Goal: Task Accomplishment & Management: Complete application form

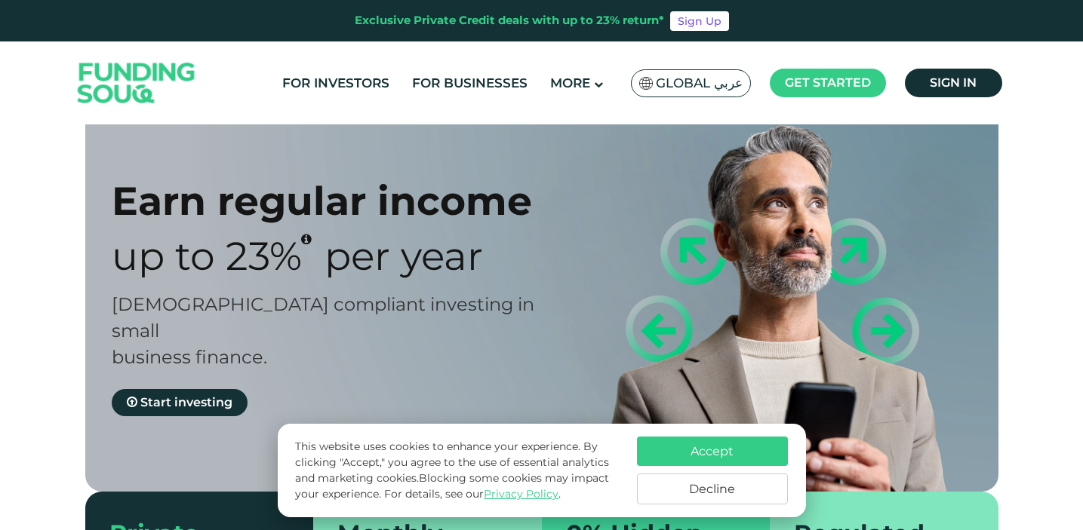
scroll to position [32, 0]
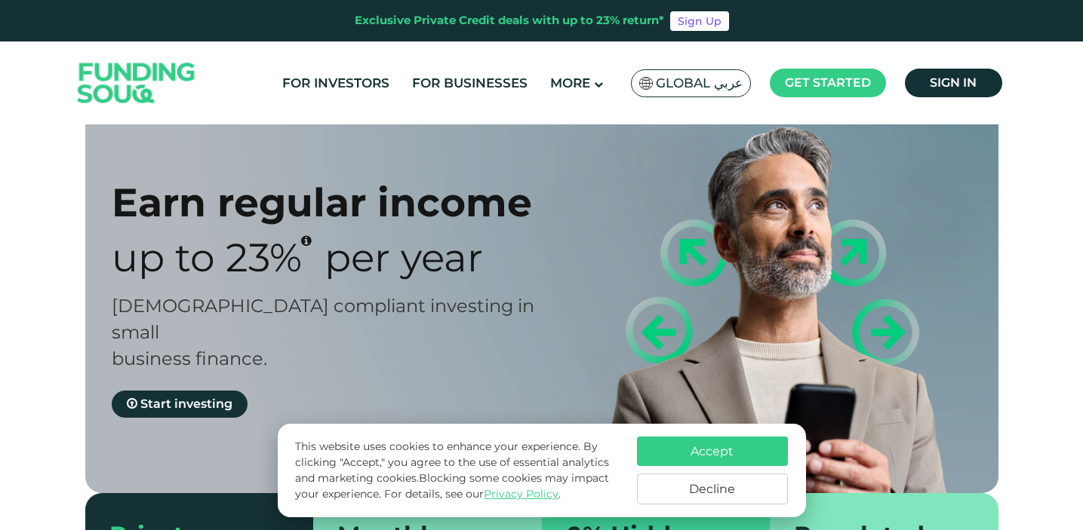
click at [714, 492] on button "Decline" at bounding box center [712, 489] width 151 height 31
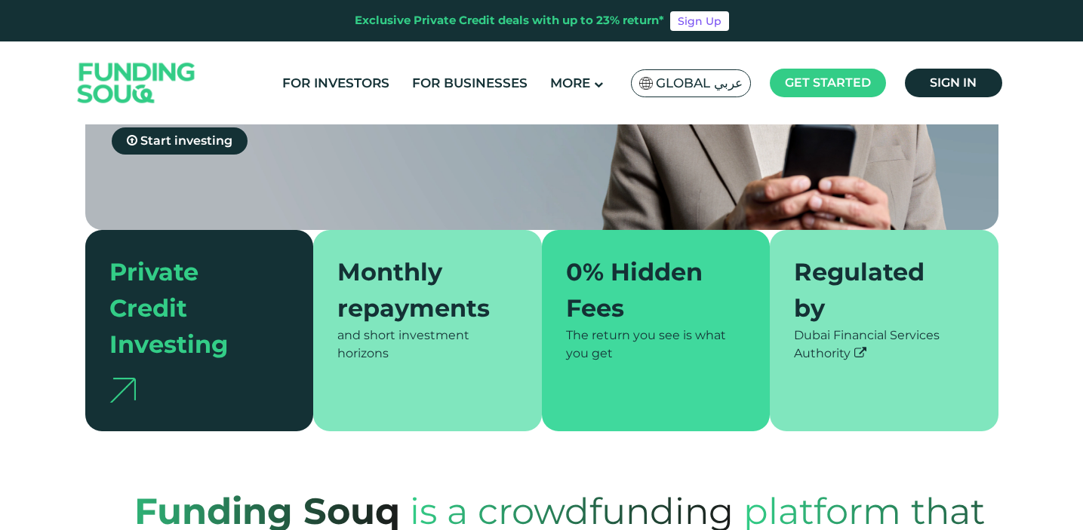
scroll to position [300, 0]
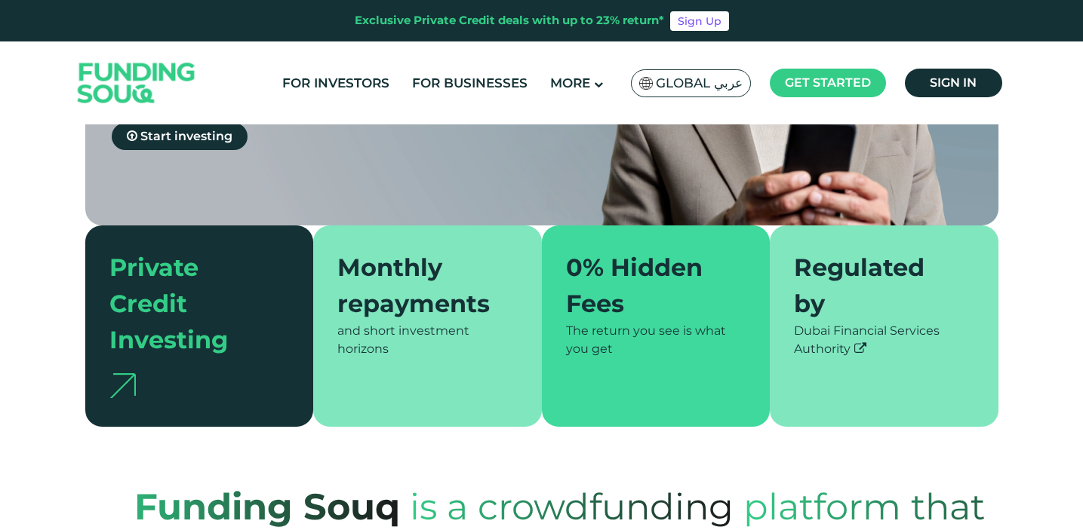
click at [411, 250] on div "Monthly repayments" at bounding box center [418, 286] width 162 height 72
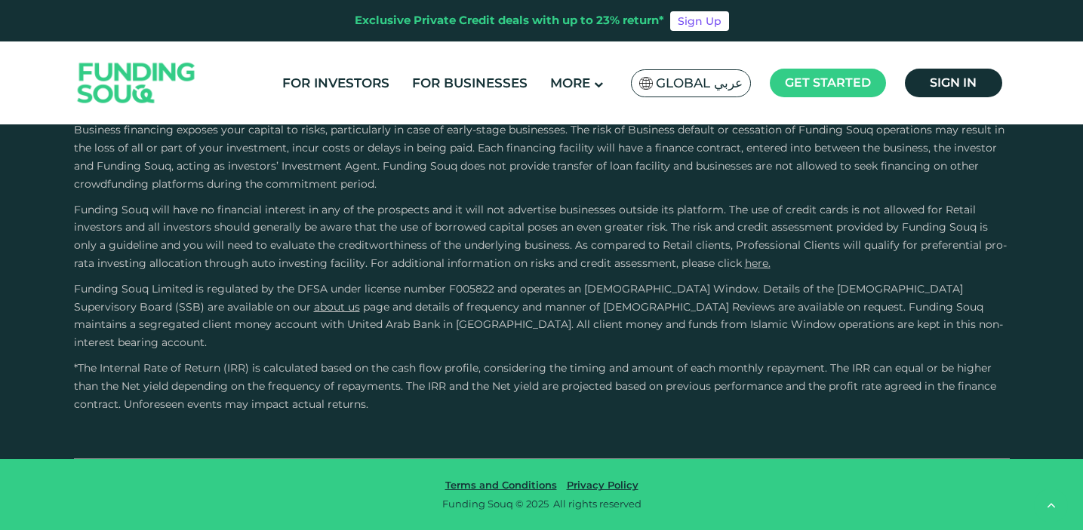
scroll to position [2461, 0]
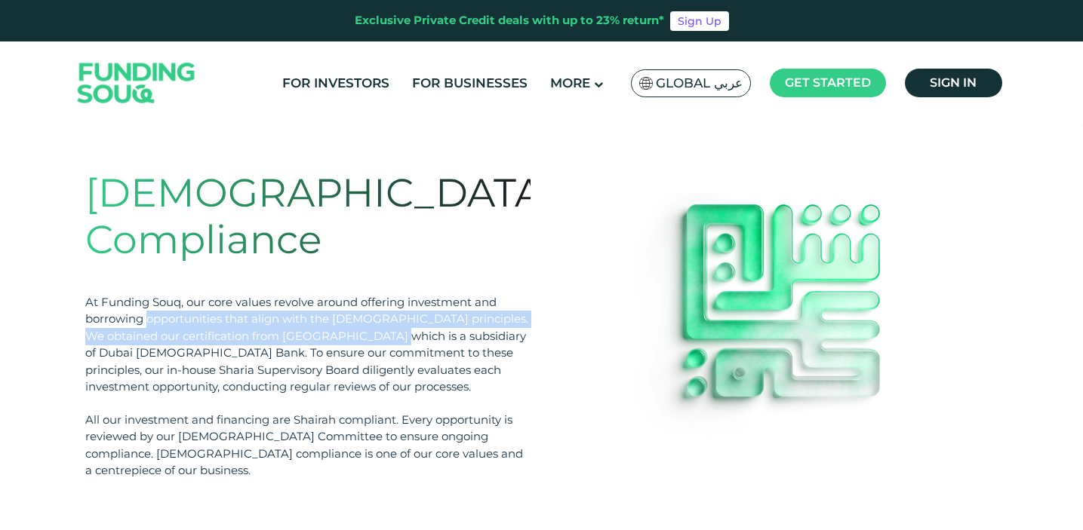
drag, startPoint x: 149, startPoint y: 273, endPoint x: 367, endPoint y: 281, distance: 218.2
click at [367, 294] on div "At Funding Souq, our core values revolve around offering investment and borrowi…" at bounding box center [307, 345] width 445 height 102
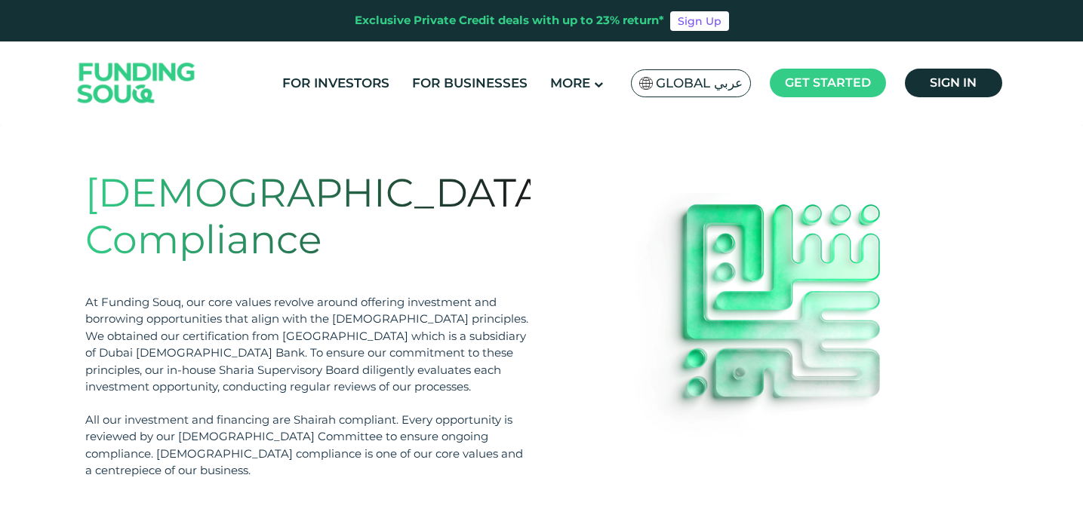
click at [393, 294] on div "At Funding Souq, our core values revolve around offering investment and borrowi…" at bounding box center [307, 345] width 445 height 102
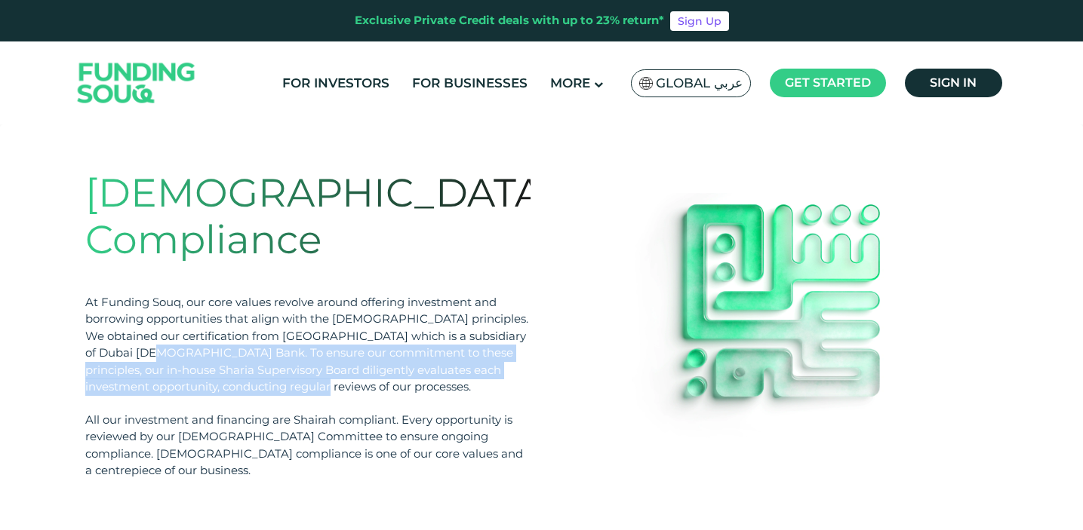
drag, startPoint x: 109, startPoint y: 308, endPoint x: 410, endPoint y: 333, distance: 301.4
click at [410, 333] on div "At Funding Souq, our core values revolve around offering investment and borrowi…" at bounding box center [307, 345] width 445 height 102
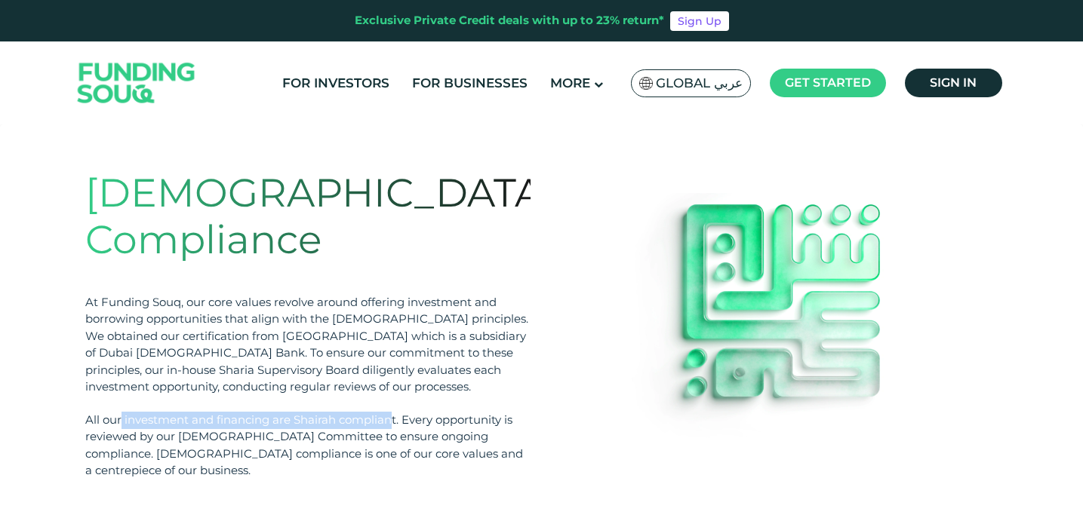
drag, startPoint x: 121, startPoint y: 371, endPoint x: 392, endPoint y: 378, distance: 271.0
click at [392, 412] on div "All our investment and financing are Shairah compliant. Every opportunity is re…" at bounding box center [307, 446] width 445 height 68
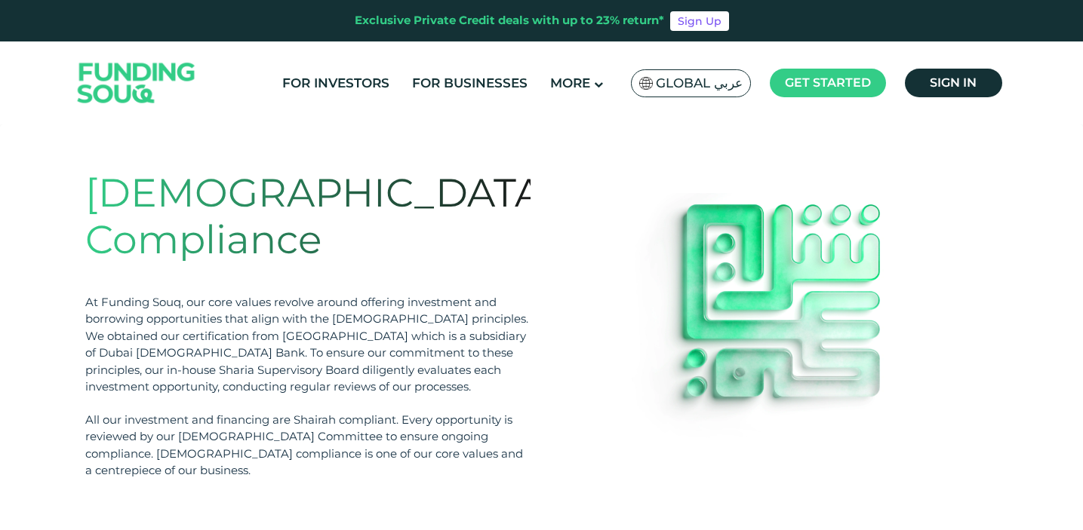
click at [444, 412] on div "All our investment and financing are Shairah compliant. Every opportunity is re…" at bounding box center [307, 446] width 445 height 68
click at [931, 81] on span "Sign in" at bounding box center [953, 82] width 47 height 14
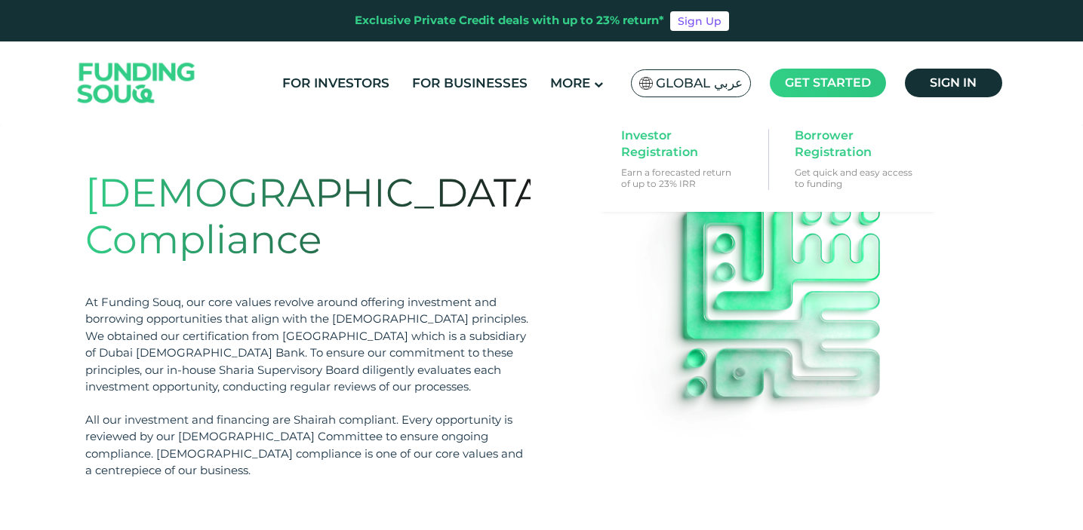
click at [831, 80] on span "Get started" at bounding box center [828, 82] width 86 height 14
click at [712, 149] on span "Investor Registration" at bounding box center [679, 144] width 116 height 33
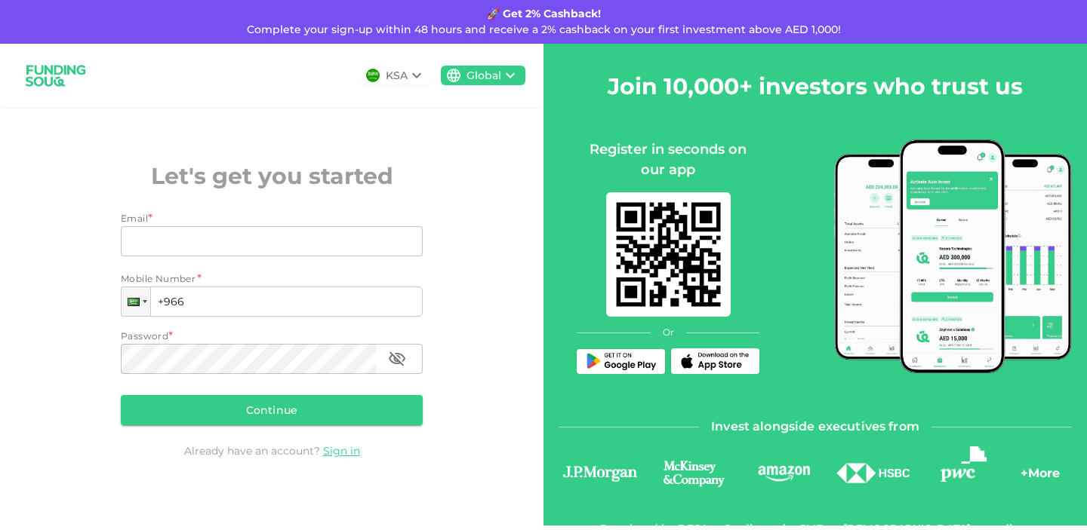
click at [396, 78] on div "KSA" at bounding box center [397, 76] width 22 height 16
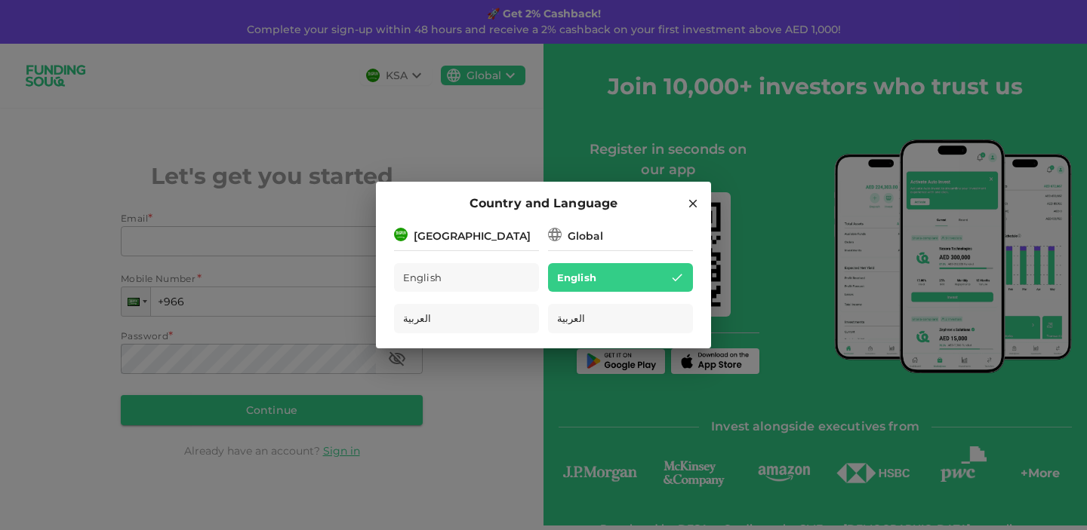
click at [581, 237] on div "Global" at bounding box center [584, 237] width 35 height 16
click at [441, 220] on h2 "Country and Language" at bounding box center [543, 204] width 335 height 44
click at [441, 227] on div "[GEOGRAPHIC_DATA]" at bounding box center [466, 235] width 145 height 19
click at [610, 280] on div "English" at bounding box center [620, 277] width 145 height 29
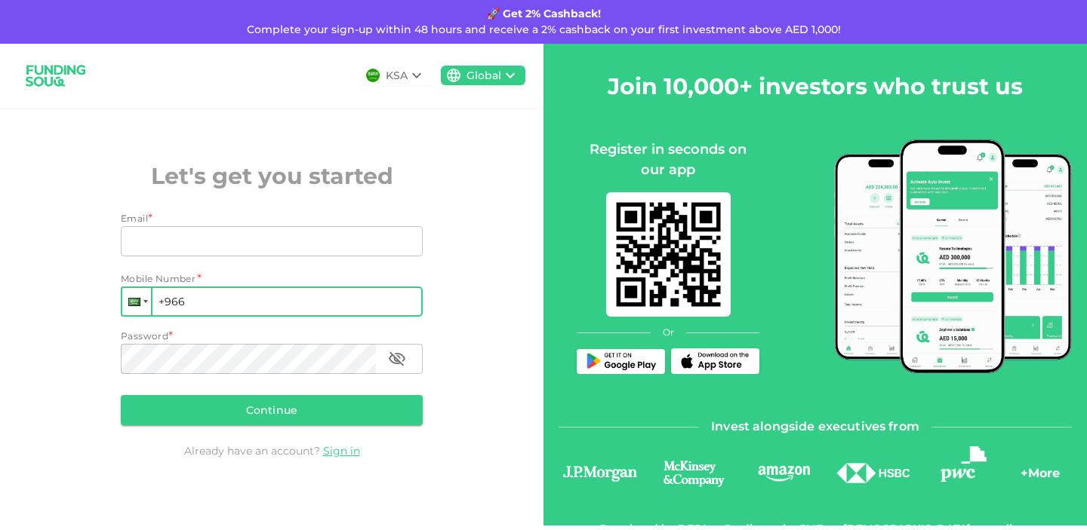
click at [126, 304] on div at bounding box center [136, 301] width 29 height 27
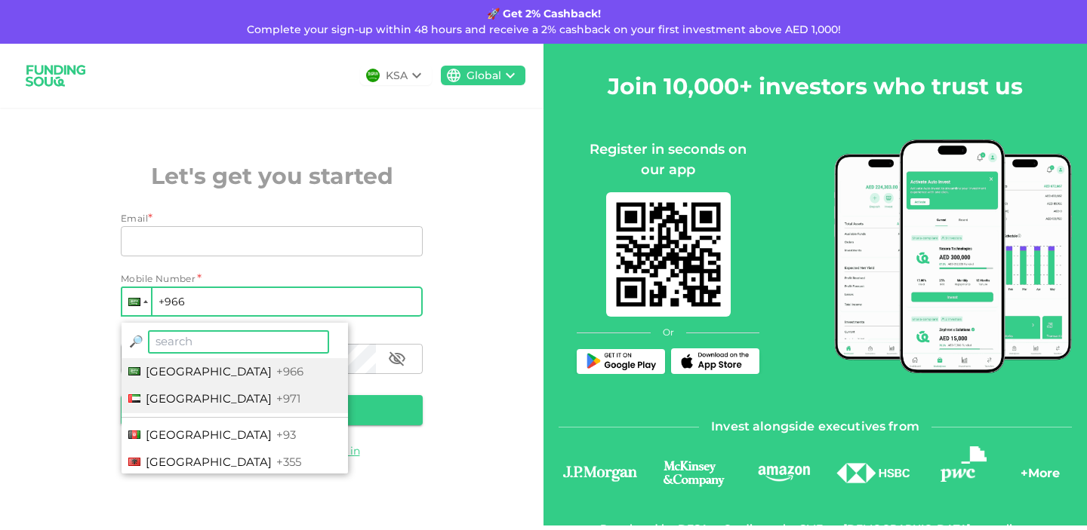
click at [138, 401] on div at bounding box center [134, 399] width 12 height 8
type input "+971"
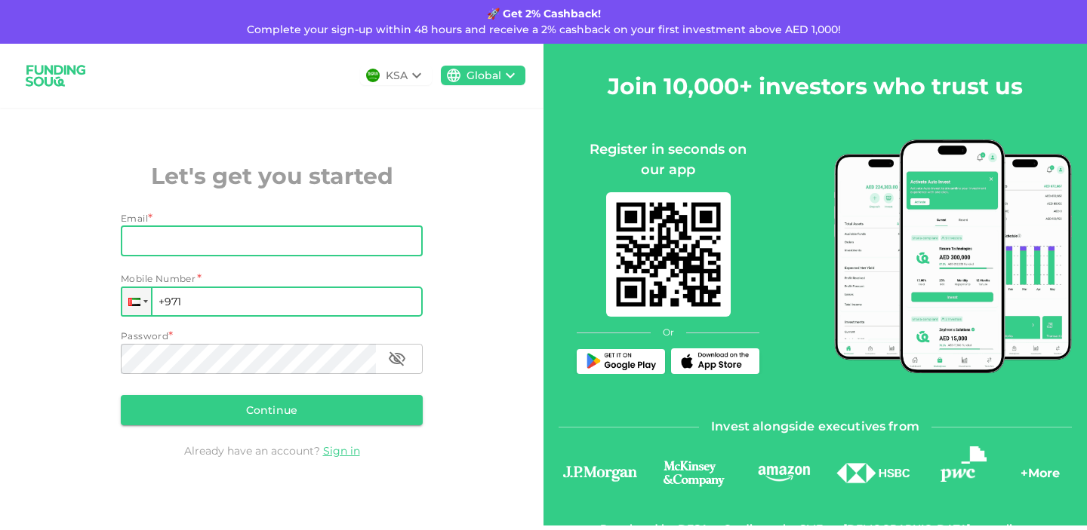
click at [244, 232] on input "Email" at bounding box center [263, 241] width 285 height 30
type input "[EMAIL_ADDRESS][DOMAIN_NAME]"
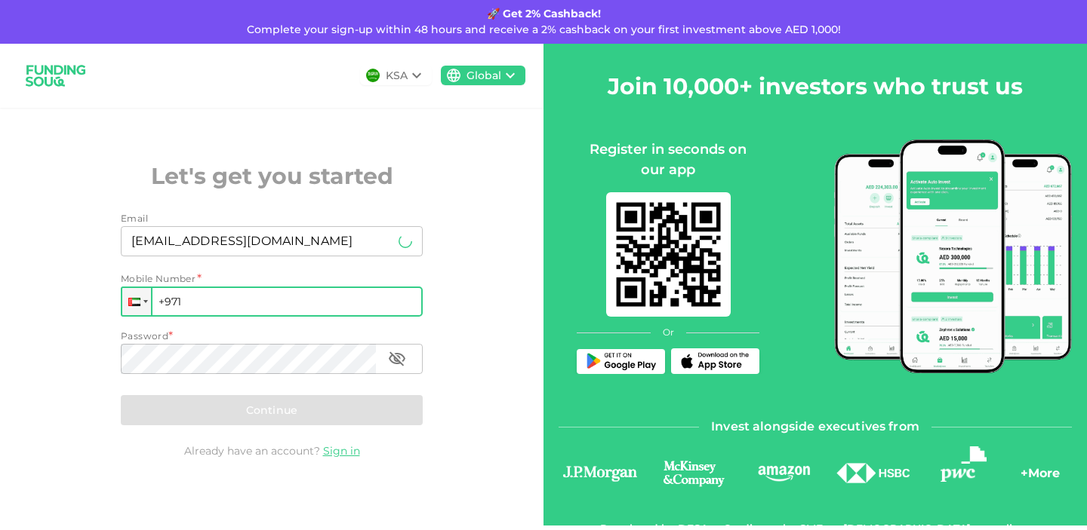
click at [229, 297] on input "+971" at bounding box center [272, 302] width 302 height 30
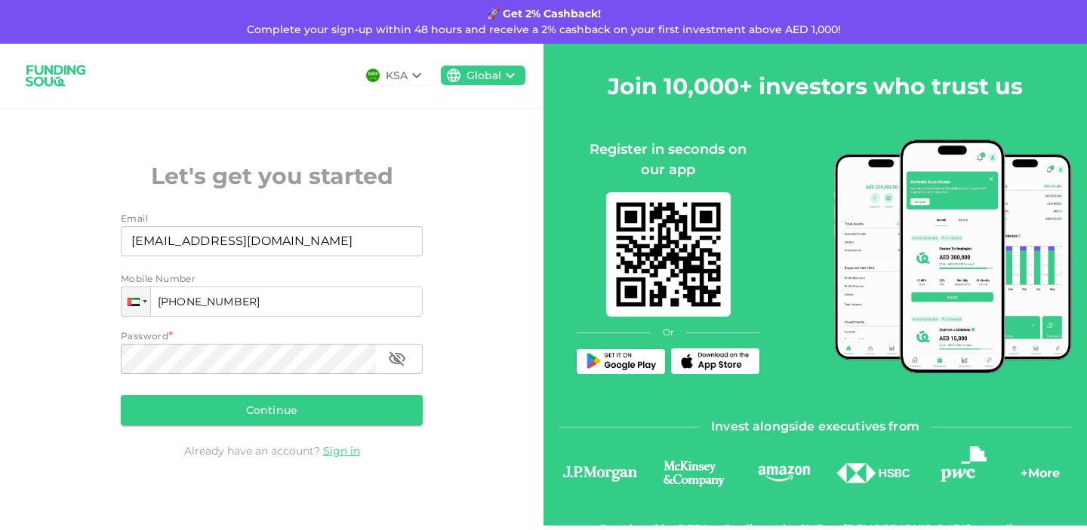
type input "[PHONE_NUMBER]"
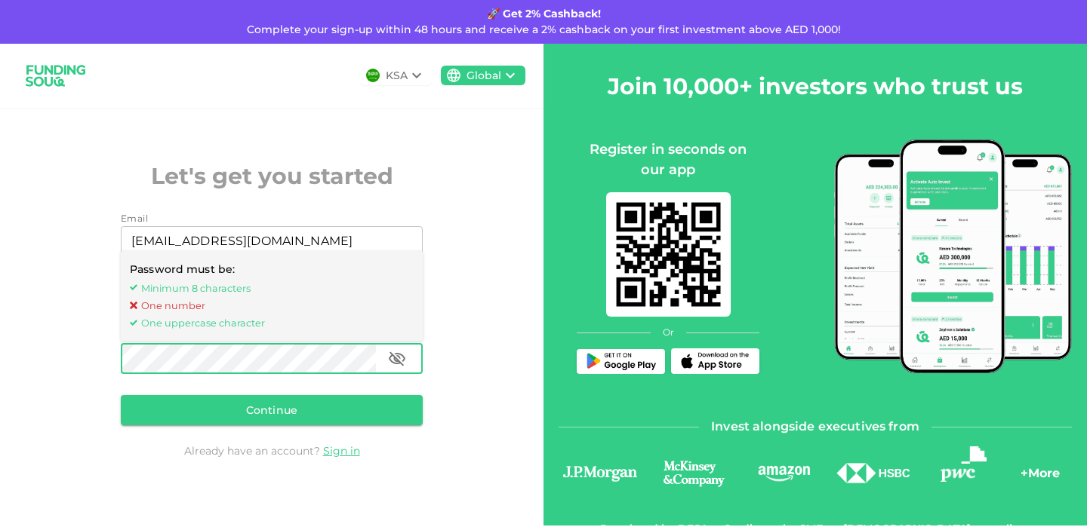
click at [399, 359] on icon "button" at bounding box center [397, 359] width 18 height 18
click at [54, 362] on div "KSA Global Let's get you started Email Email [EMAIL_ADDRESS][DOMAIN_NAME] Email…" at bounding box center [271, 285] width 543 height 482
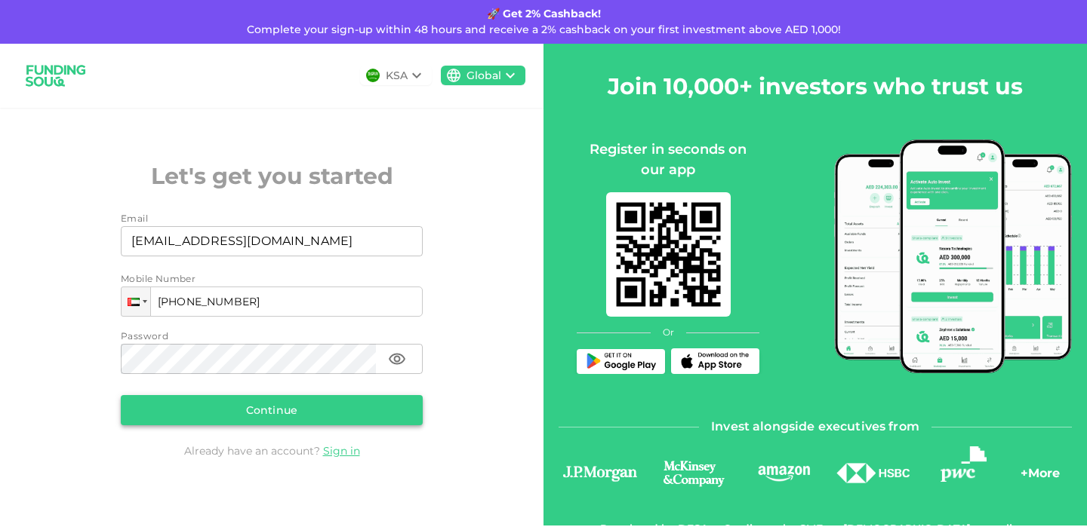
click at [223, 414] on button "Continue" at bounding box center [272, 410] width 302 height 30
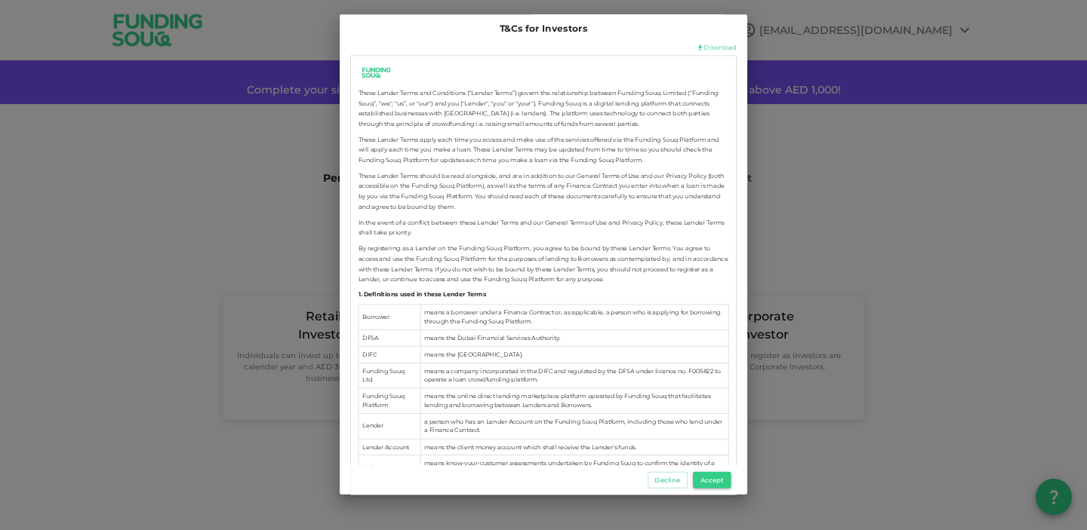
click at [715, 481] on button "Accept" at bounding box center [712, 480] width 38 height 17
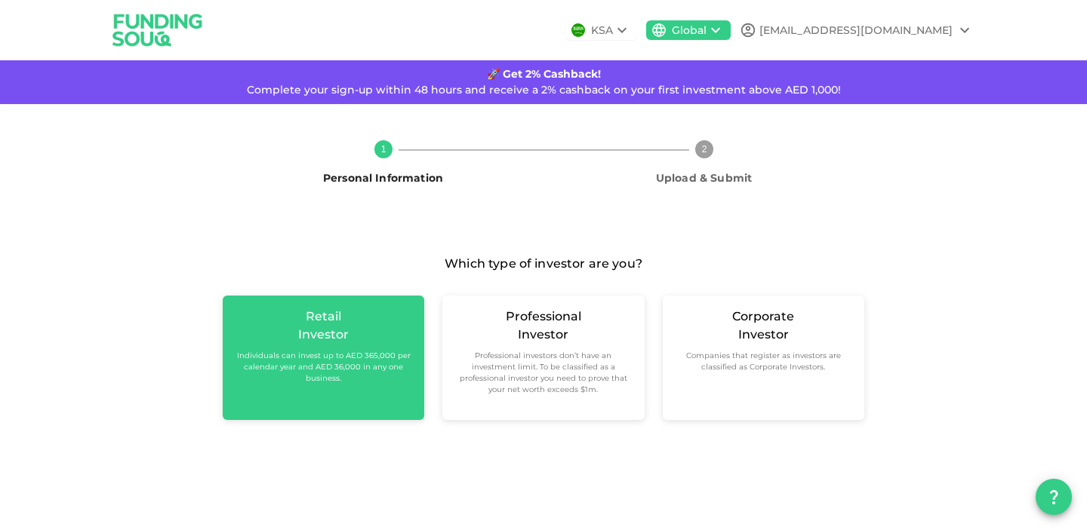
click at [346, 308] on div "Retail Investor Individuals can invest up to AED 365,000 per calendar year and …" at bounding box center [323, 346] width 177 height 76
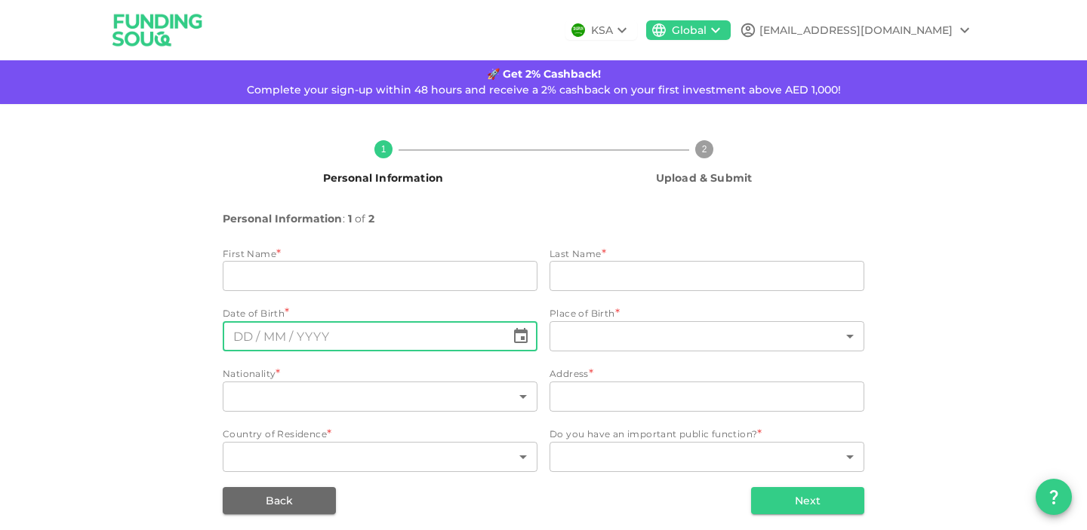
scroll to position [8, 0]
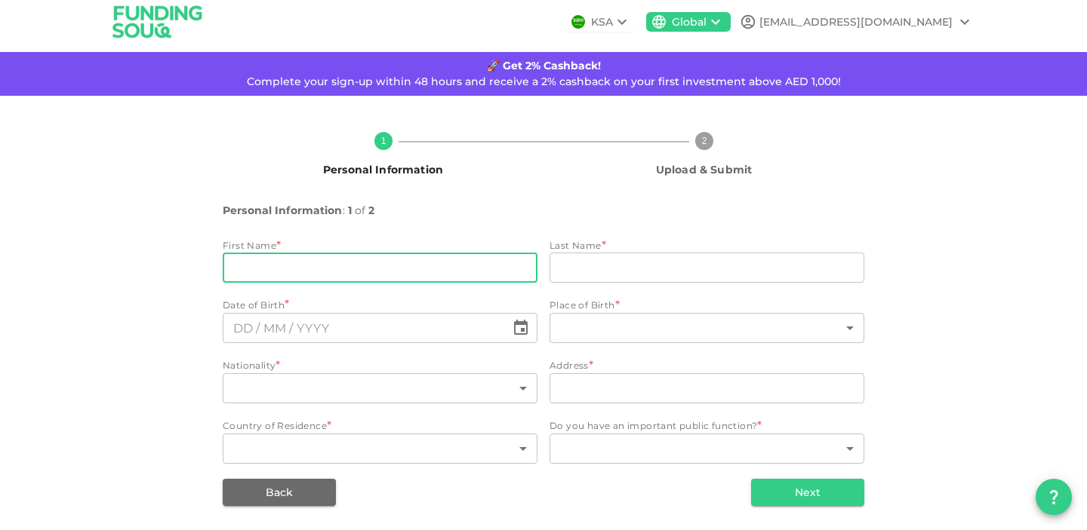
click at [300, 273] on input "firstName" at bounding box center [380, 268] width 315 height 30
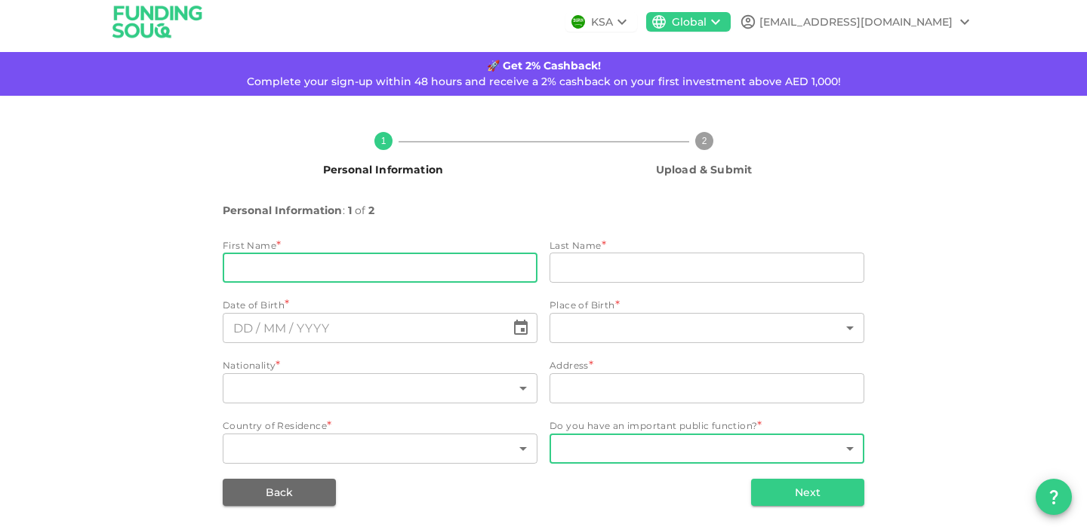
click at [660, 452] on body "KSA Global [EMAIL_ADDRESS][DOMAIN_NAME] 🚀 Get 2% Cashback! Complete your sign-u…" at bounding box center [543, 265] width 1087 height 530
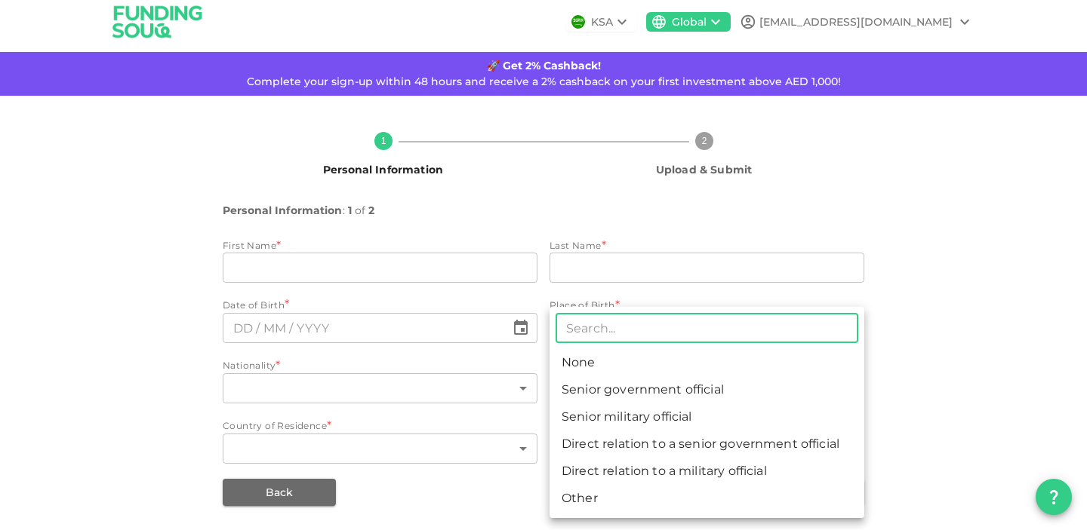
click at [643, 361] on li "None" at bounding box center [706, 362] width 315 height 27
type input "1"
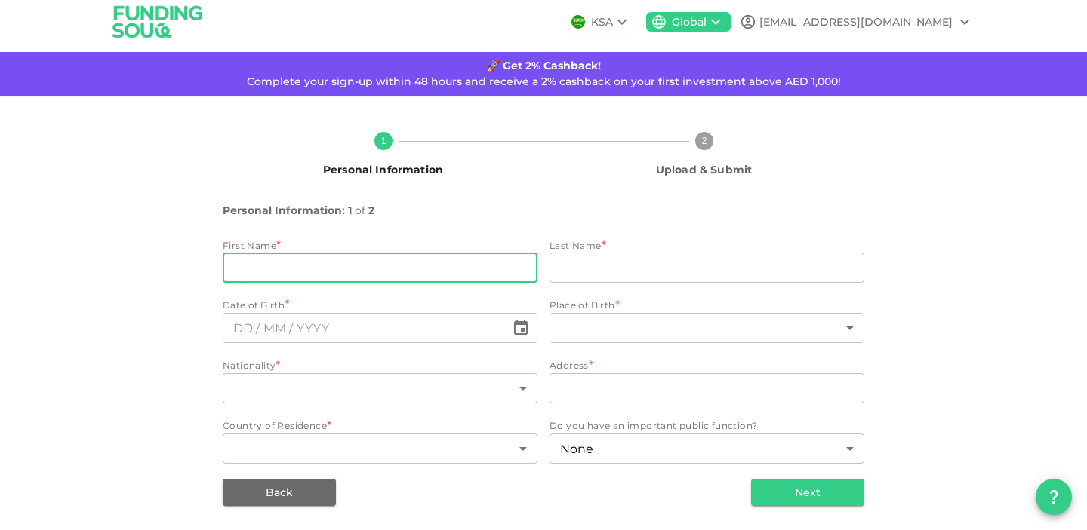
click at [385, 266] on input "firstName" at bounding box center [380, 268] width 315 height 30
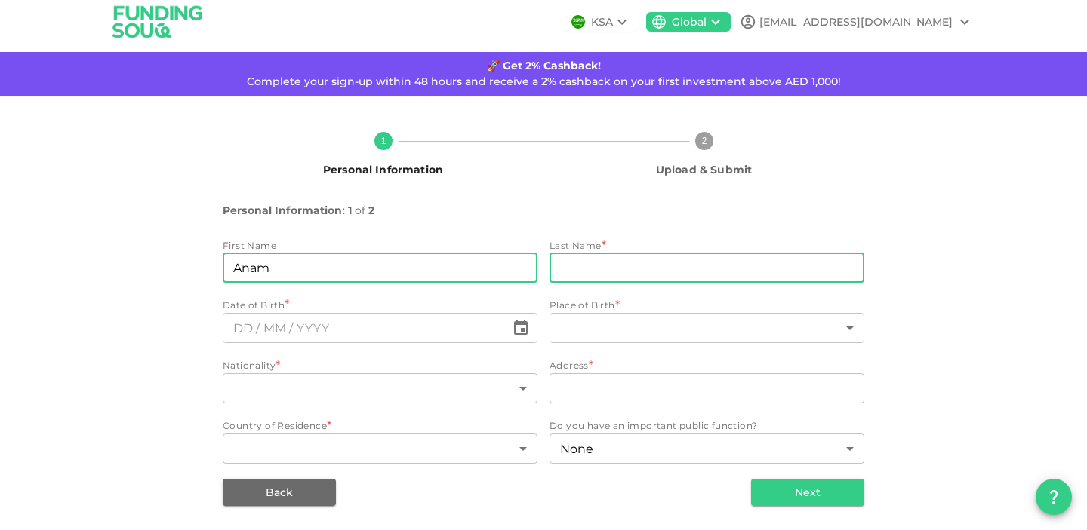
type input "Anam"
click at [668, 263] on input "lastName" at bounding box center [706, 268] width 315 height 30
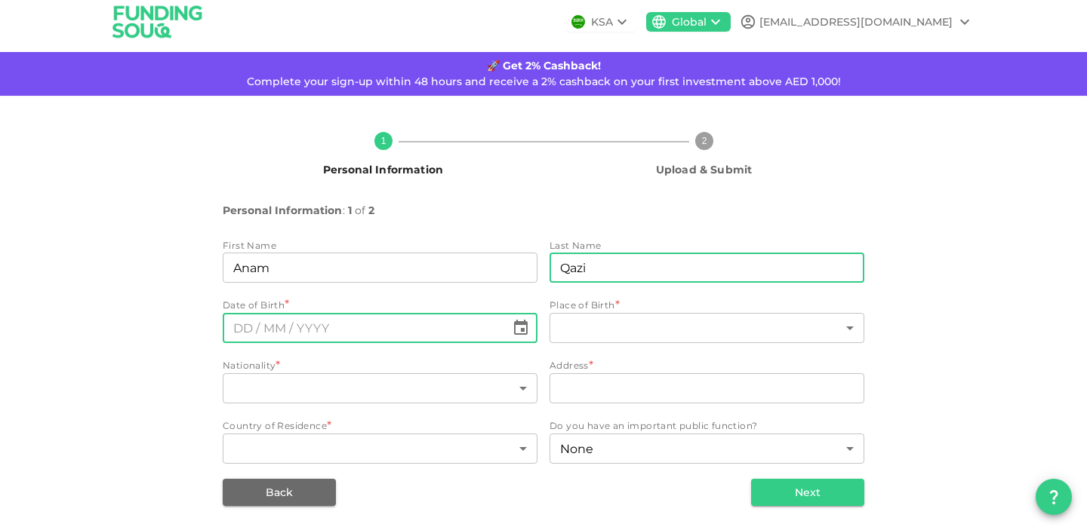
type input "Qazi"
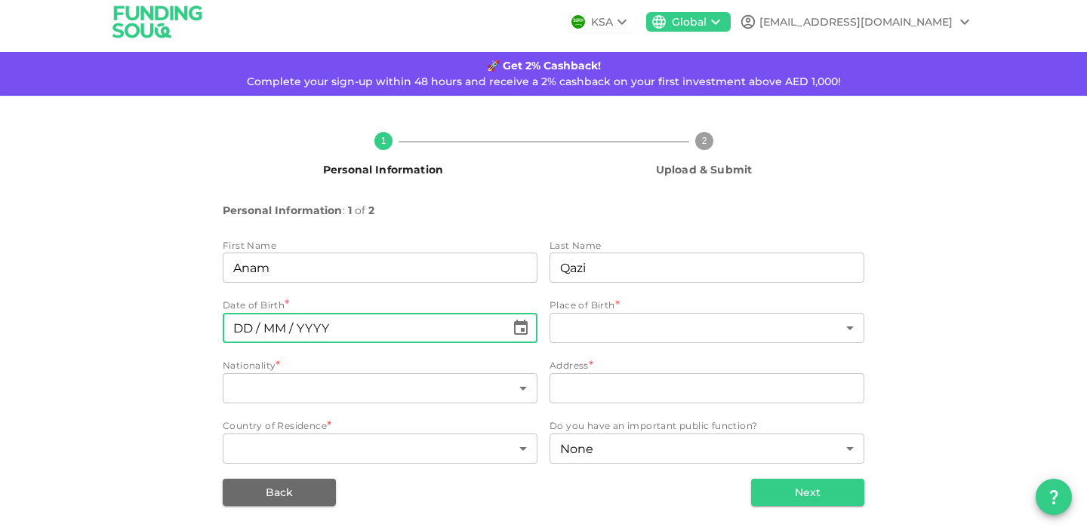
click at [318, 329] on input "⁦⁨DD⁩ / ⁨MM⁩ / ⁨YYYY⁩⁩" at bounding box center [364, 328] width 283 height 30
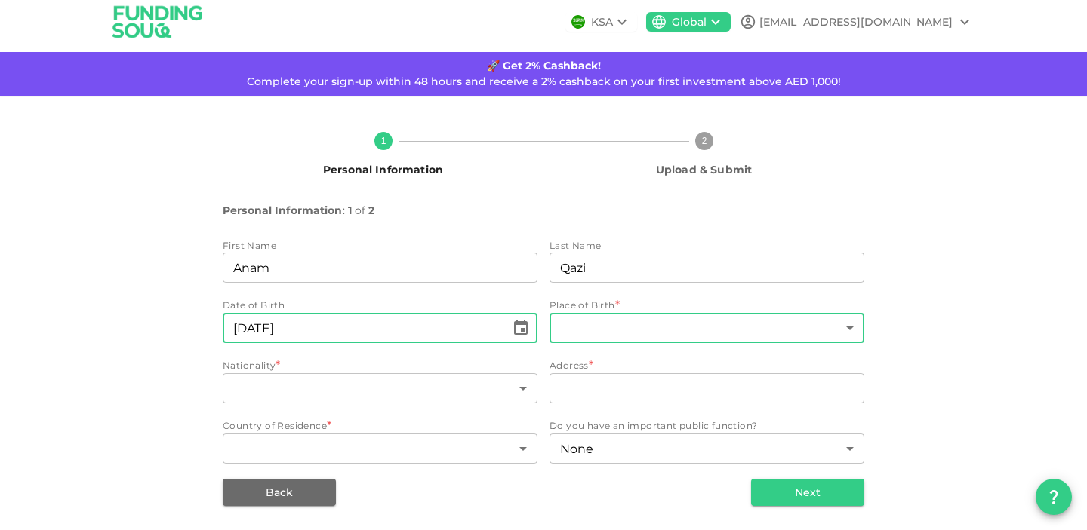
type input "⁦⁨[DATE]⁩⁩"
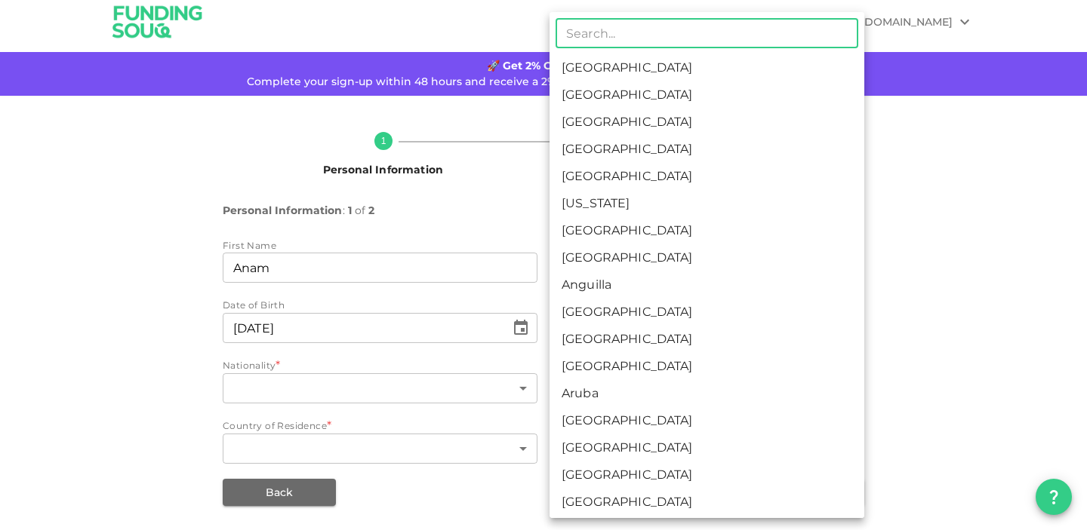
click at [576, 328] on body "KSA Global [EMAIL_ADDRESS][DOMAIN_NAME] 🚀 Get 2% Cashback! Complete your sign-u…" at bounding box center [543, 265] width 1087 height 530
click at [582, 64] on li "[GEOGRAPHIC_DATA]" at bounding box center [706, 67] width 315 height 27
type input "1"
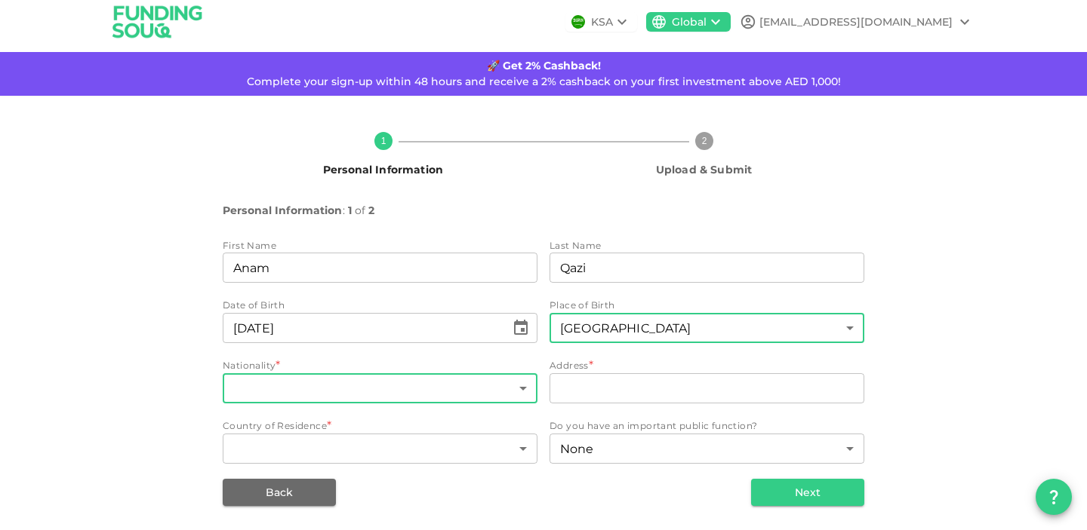
click at [321, 395] on body "KSA Global [EMAIL_ADDRESS][DOMAIN_NAME] 🚀 Get 2% Cashback! Complete your sign-u…" at bounding box center [543, 265] width 1087 height 530
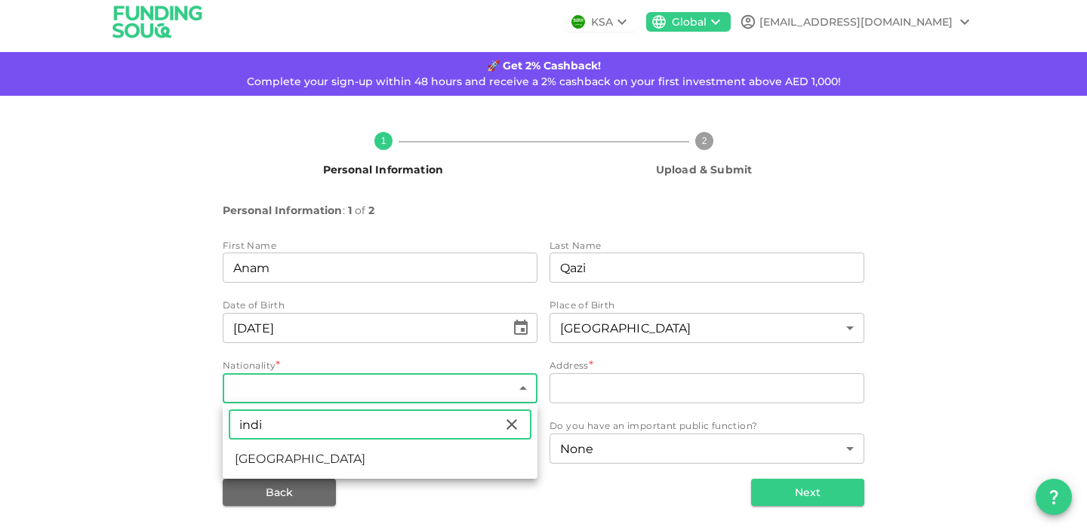
type input "indi"
click at [260, 459] on li "[GEOGRAPHIC_DATA]" at bounding box center [380, 459] width 315 height 27
type input "88"
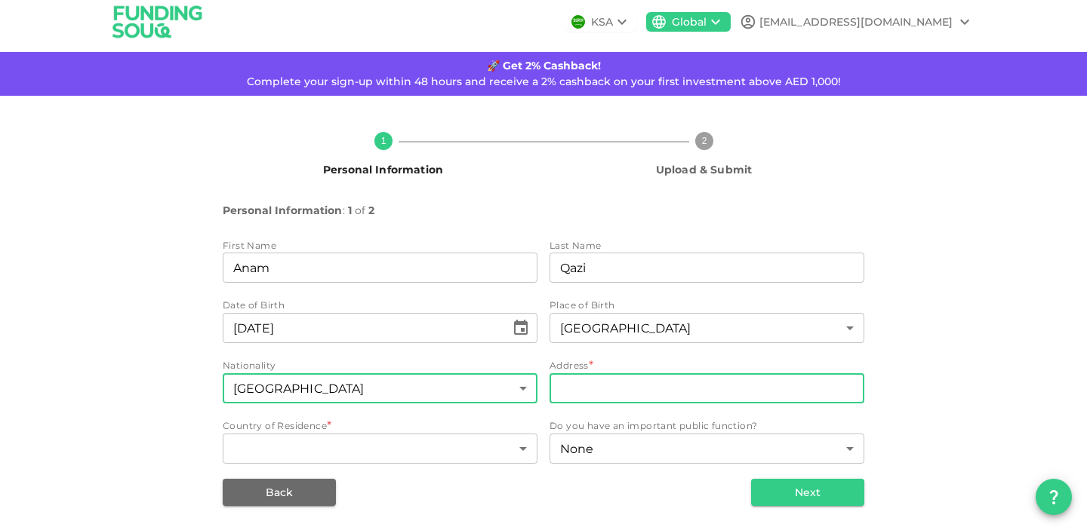
click at [584, 390] on input "address" at bounding box center [706, 389] width 315 height 30
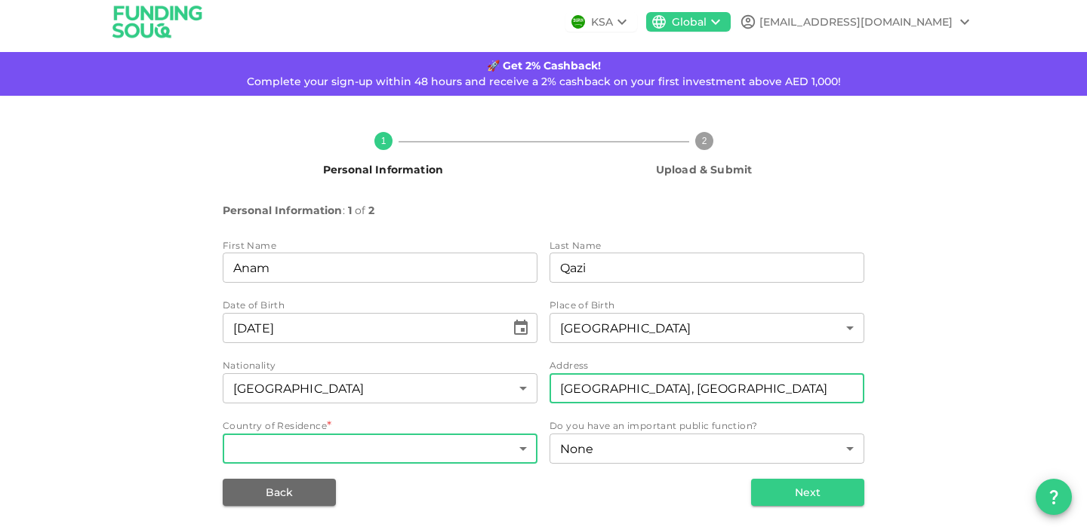
type input "[GEOGRAPHIC_DATA], [GEOGRAPHIC_DATA]"
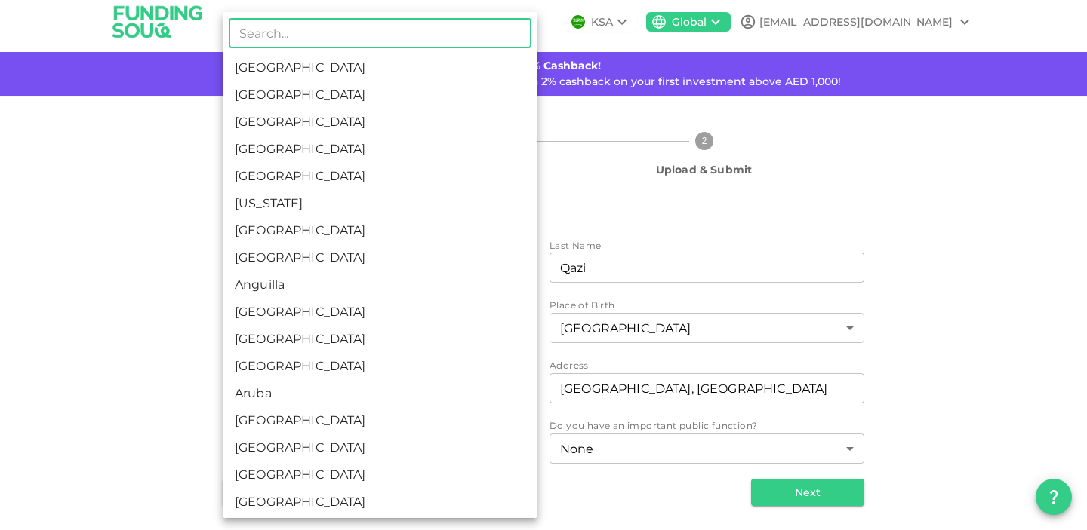
click at [374, 454] on body "KSA Global [EMAIL_ADDRESS][DOMAIN_NAME] 🚀 Get 2% Cashback! Complete your sign-u…" at bounding box center [543, 265] width 1087 height 530
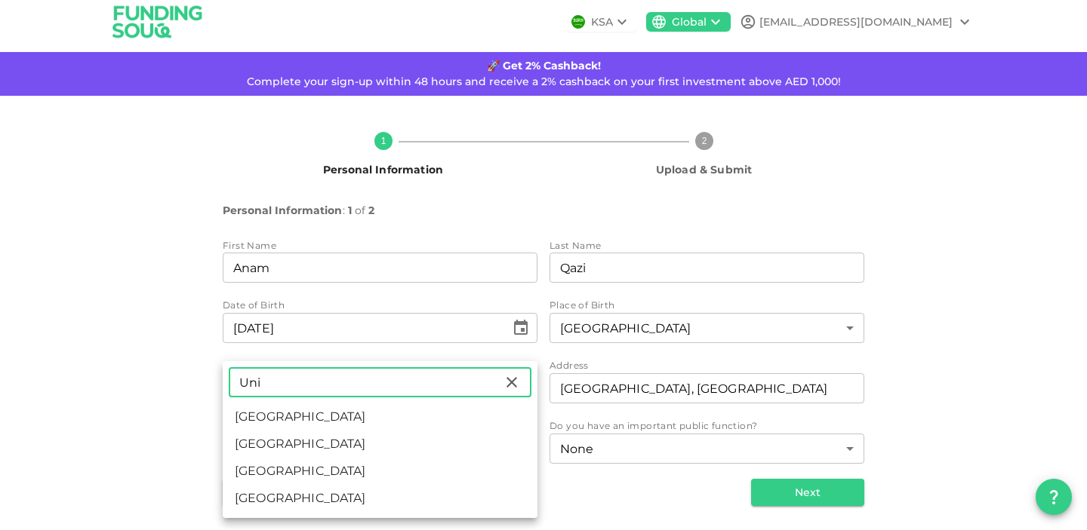
type input "Uni"
click at [329, 417] on li "[GEOGRAPHIC_DATA]" at bounding box center [380, 417] width 315 height 27
type input "2"
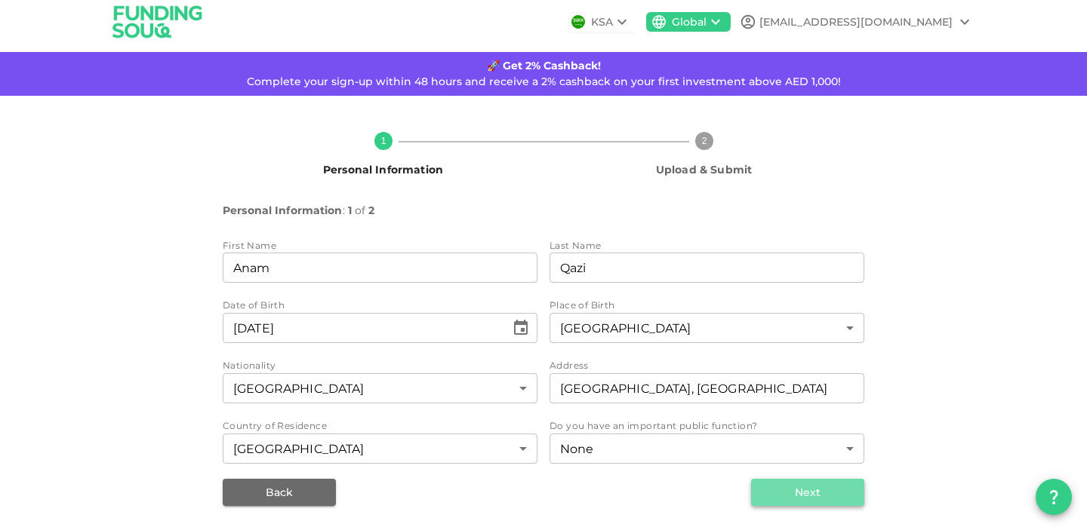
click at [767, 501] on button "Next" at bounding box center [807, 492] width 113 height 27
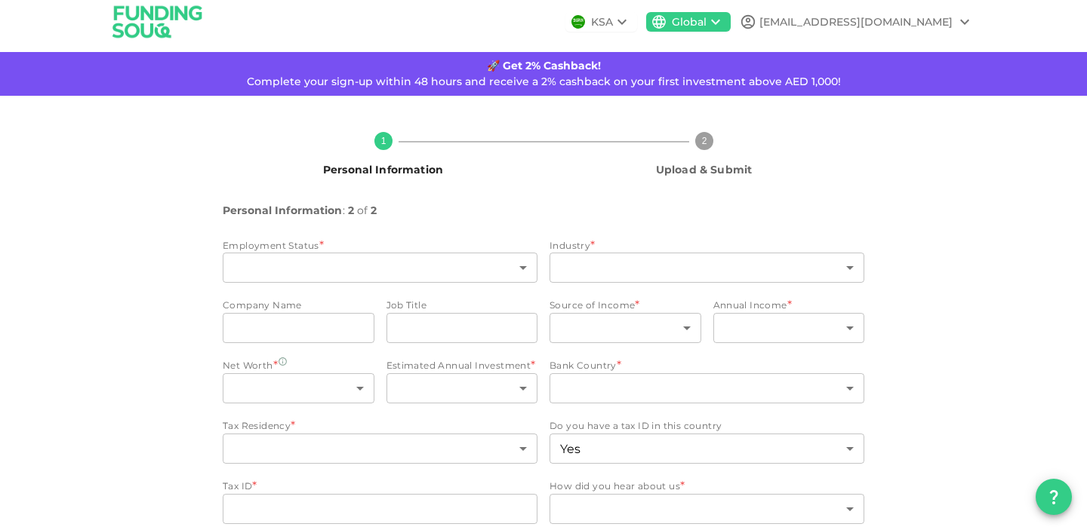
type input "2"
type input "false"
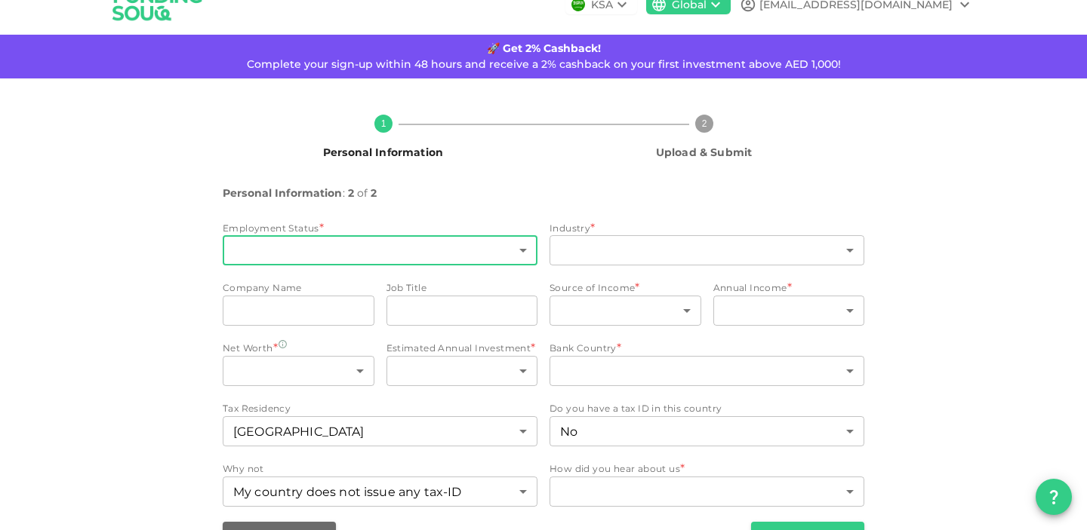
click at [496, 253] on body "KSA Global [EMAIL_ADDRESS][DOMAIN_NAME] 🚀 Get 2% Cashback! Complete your sign-u…" at bounding box center [543, 265] width 1087 height 530
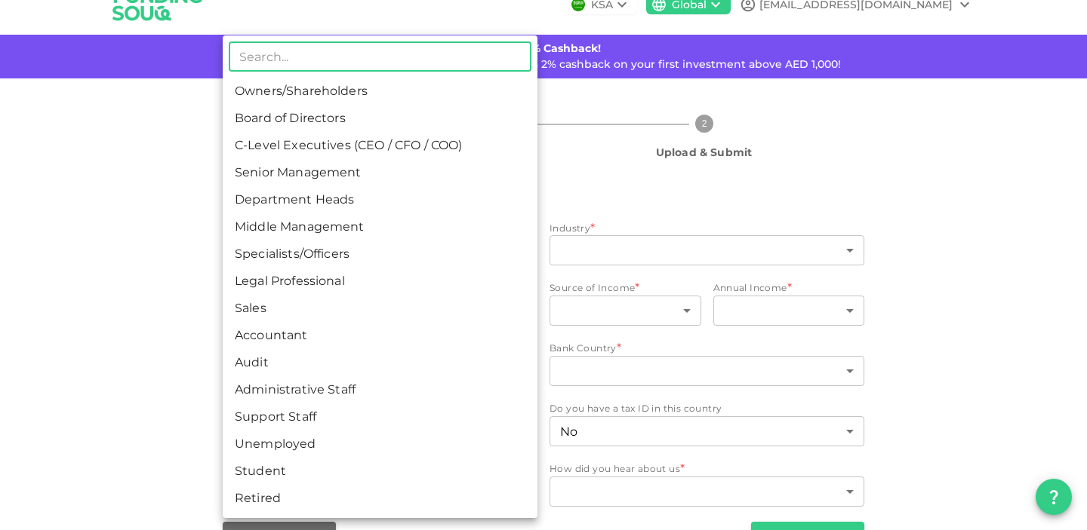
click at [365, 440] on li "Unemployed" at bounding box center [380, 444] width 315 height 27
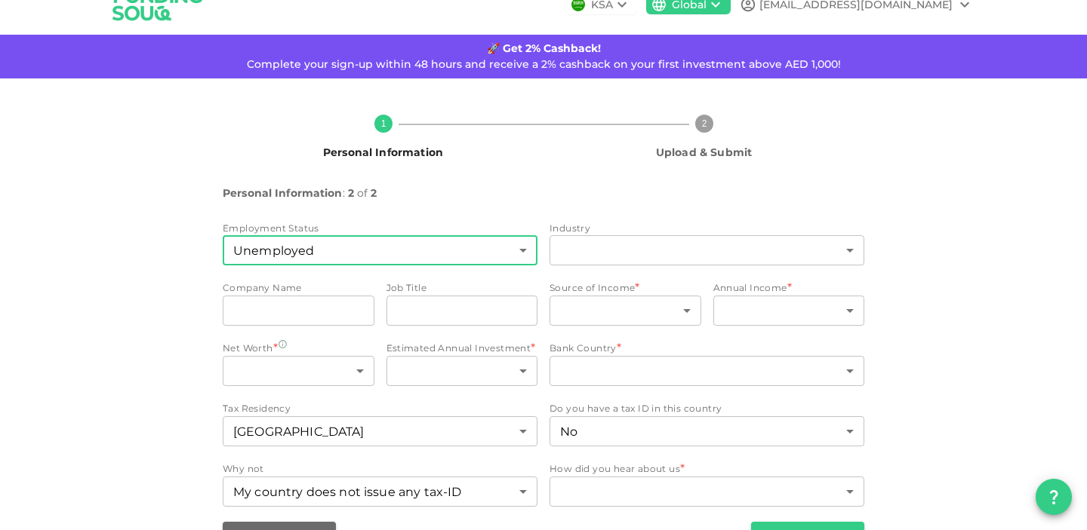
click at [441, 250] on body "KSA Global [EMAIL_ADDRESS][DOMAIN_NAME] 🚀 Get 2% Cashback! Complete your sign-u…" at bounding box center [543, 265] width 1087 height 530
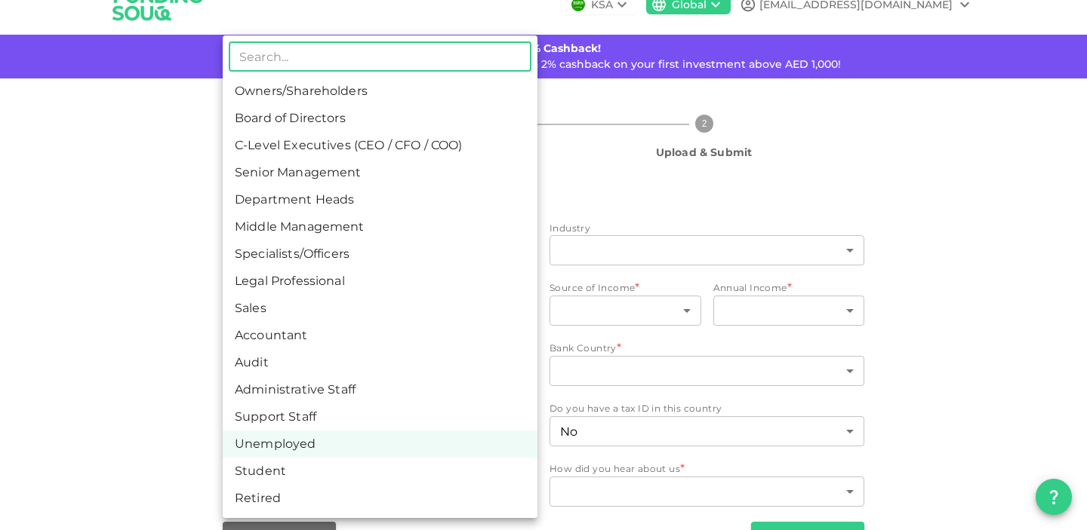
click at [423, 227] on li "Middle Management" at bounding box center [380, 227] width 315 height 27
type input "6"
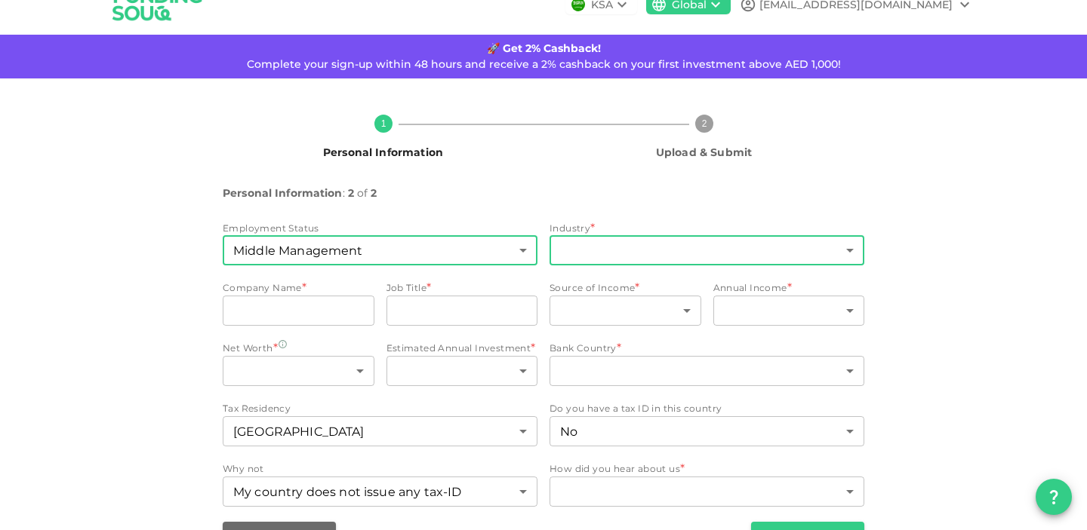
click at [614, 251] on body "KSA Global [EMAIL_ADDRESS][DOMAIN_NAME] 🚀 Get 2% Cashback! Complete your sign-u…" at bounding box center [543, 265] width 1087 height 530
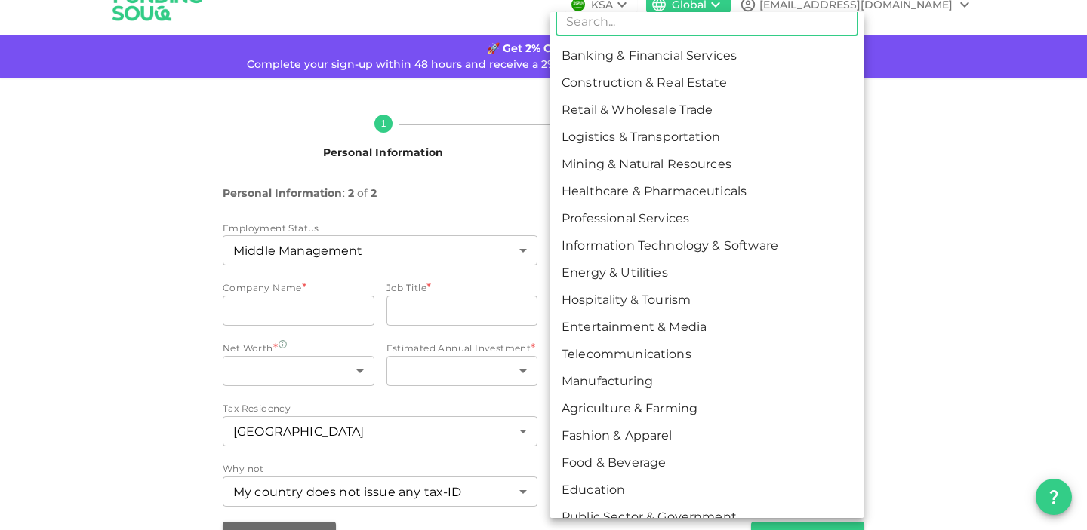
scroll to position [0, 0]
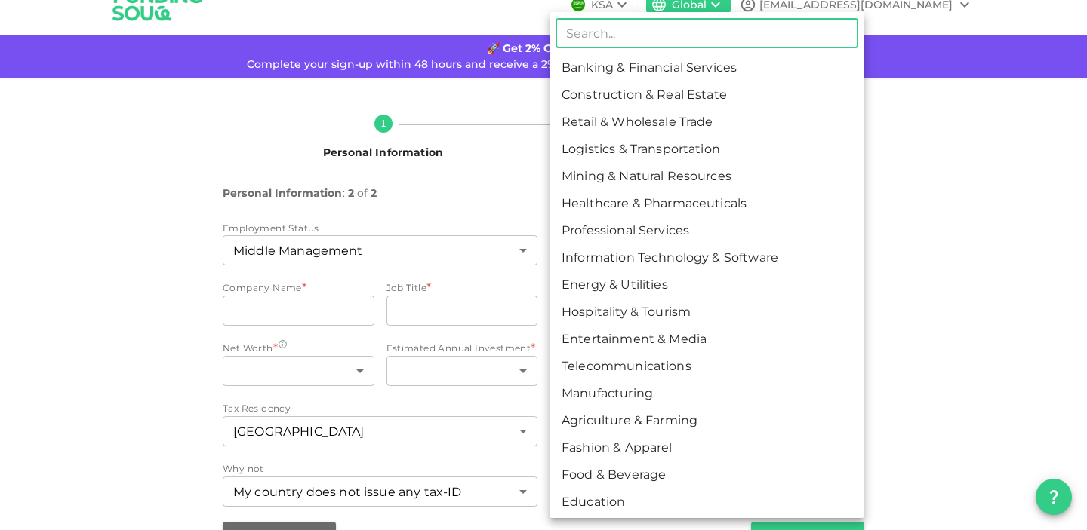
click at [653, 261] on li "Information Technology & Software" at bounding box center [706, 257] width 315 height 27
type input "8"
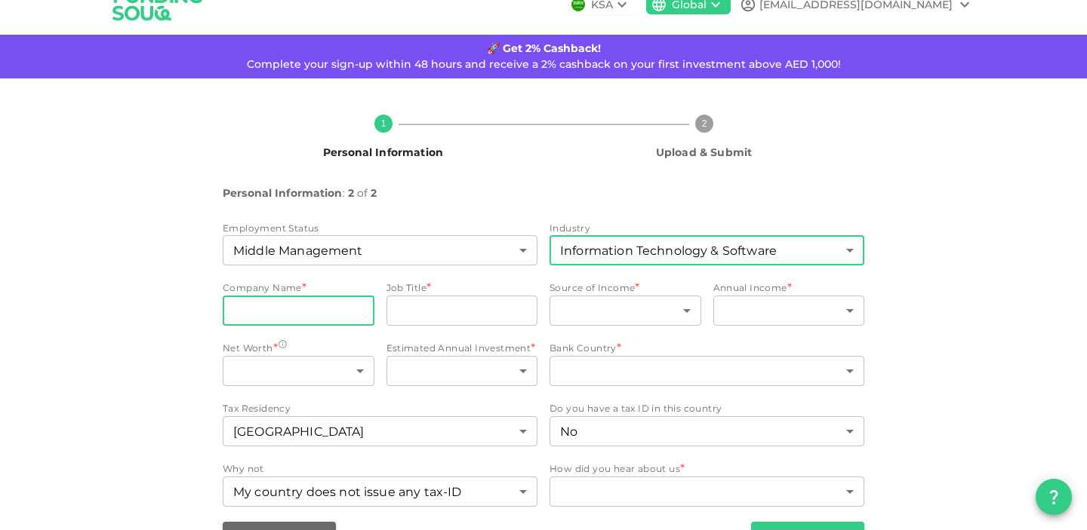
scroll to position [69, 0]
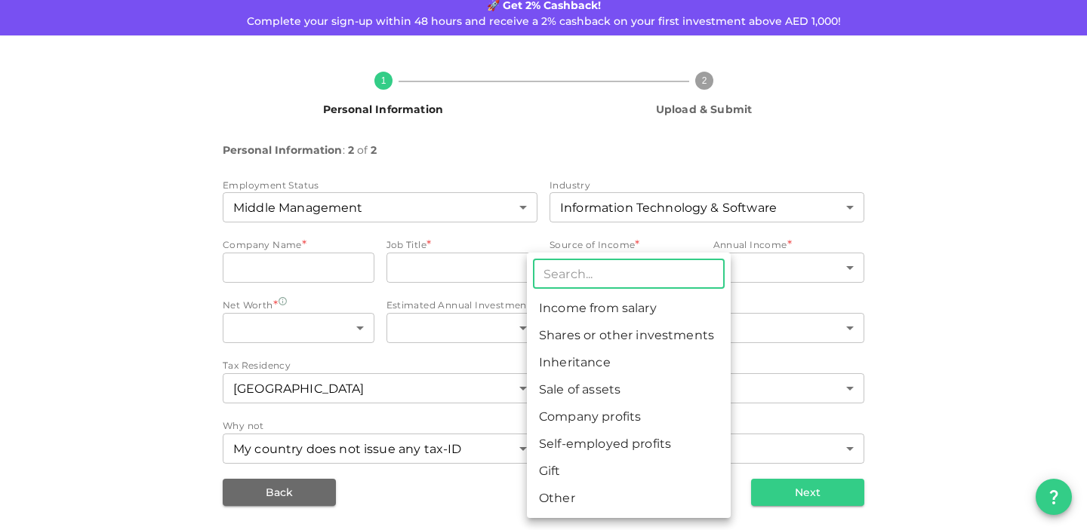
click at [587, 277] on body "KSA Global [EMAIL_ADDRESS][DOMAIN_NAME] 🚀 Get 2% Cashback! Complete your sign-u…" at bounding box center [543, 265] width 1087 height 530
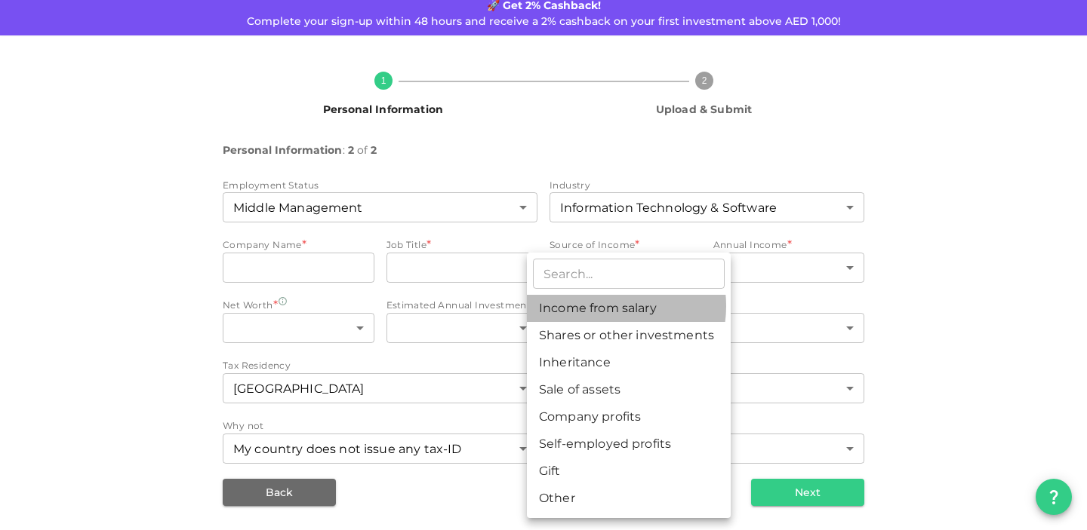
click at [607, 306] on li "Income from salary" at bounding box center [629, 308] width 204 height 27
type input "1"
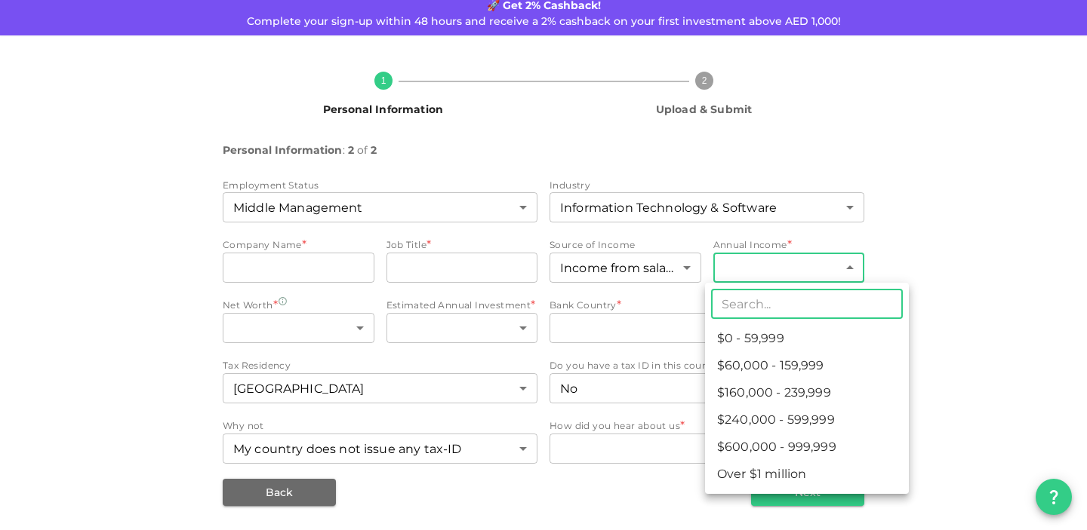
click at [837, 261] on body "KSA Global [EMAIL_ADDRESS][DOMAIN_NAME] 🚀 Get 2% Cashback! Complete your sign-u…" at bounding box center [543, 265] width 1087 height 530
click at [936, 231] on div at bounding box center [543, 265] width 1087 height 530
